Goal: Check status: Check status

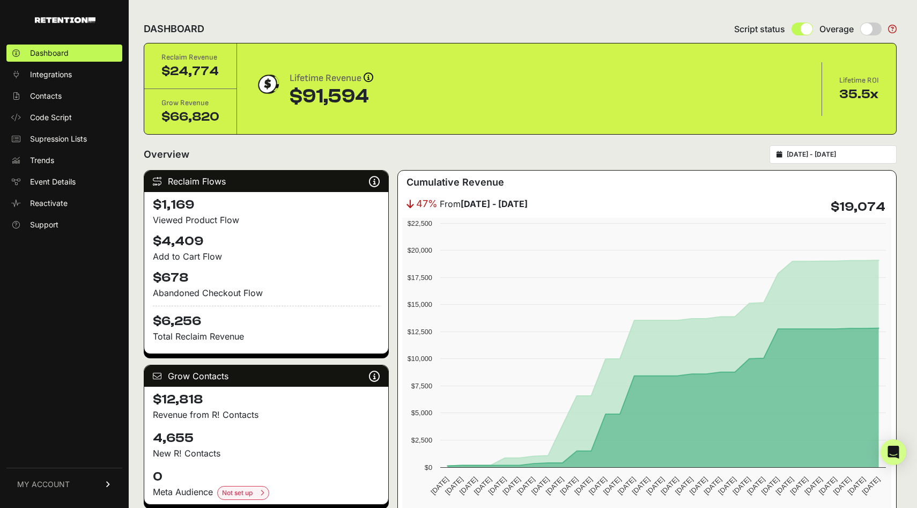
type input "2025-09-07"
type input "2025-10-07"
click at [816, 151] on input "2025-09-07 - 2025-10-07" at bounding box center [838, 154] width 103 height 9
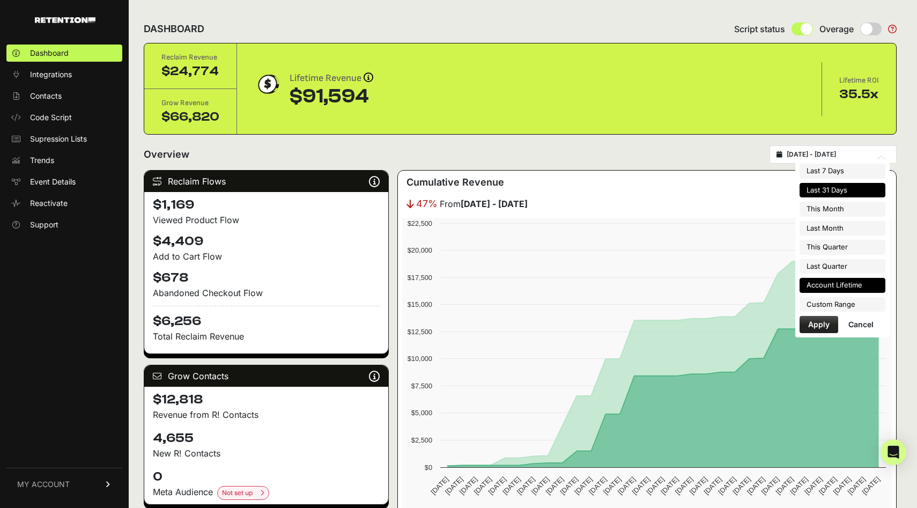
type input "2025-10-01"
type input "2025-10-31"
type input "2025-09-01"
type input "2025-09-30"
type input "2025-10-01"
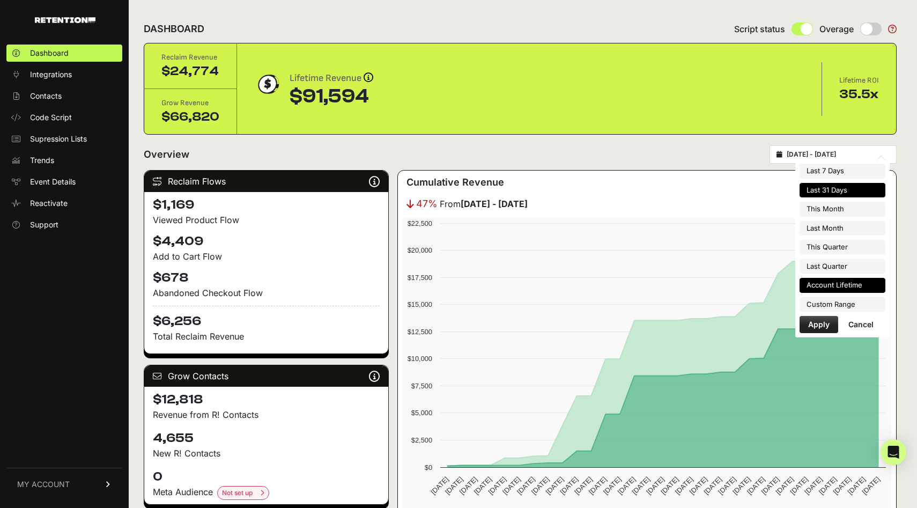
type input "2025-12-31"
type input "2025-07-01"
type input "2025-09-30"
type input "2025-09-07"
type input "2025-10-07"
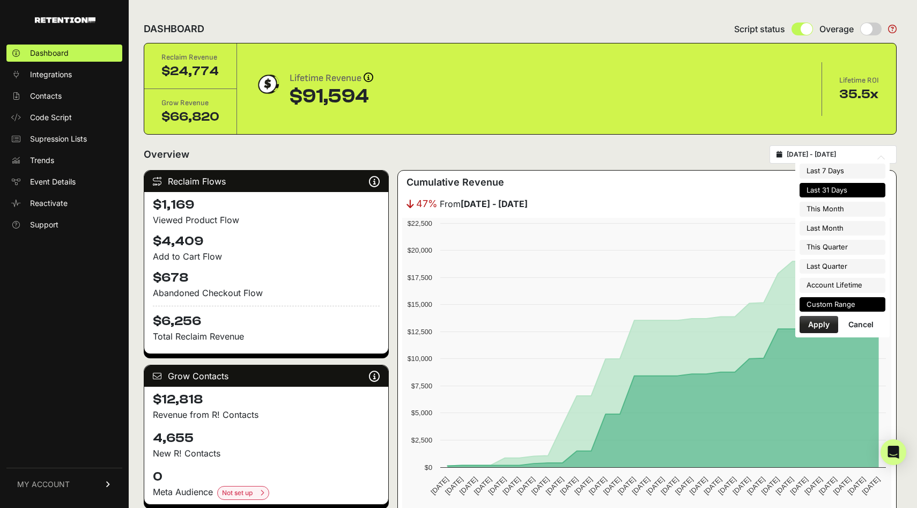
click at [835, 304] on li "Custom Range" at bounding box center [843, 304] width 86 height 15
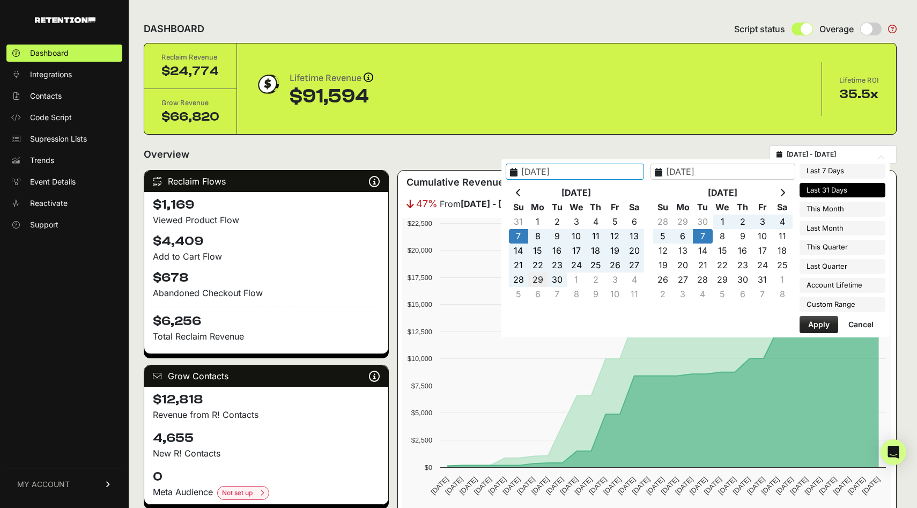
type input "2025-09-29"
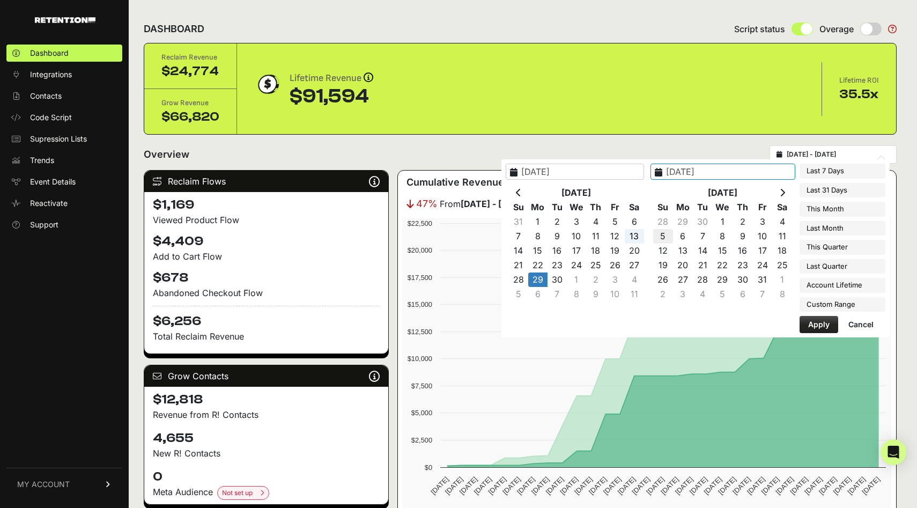
type input "2025-10-05"
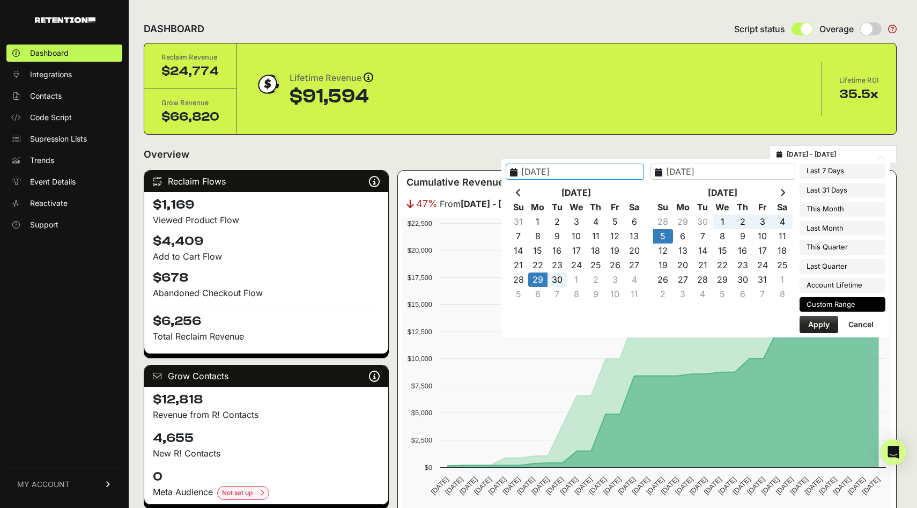
type input "2025-09-29"
click at [826, 329] on button "Apply" at bounding box center [819, 324] width 39 height 17
type input "[DATE] - [DATE]"
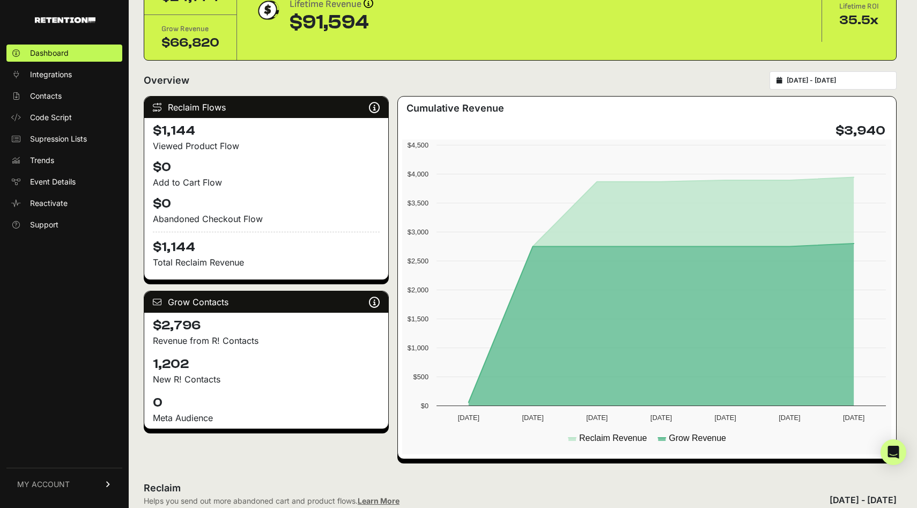
scroll to position [82, 0]
